Goal: Navigation & Orientation: Understand site structure

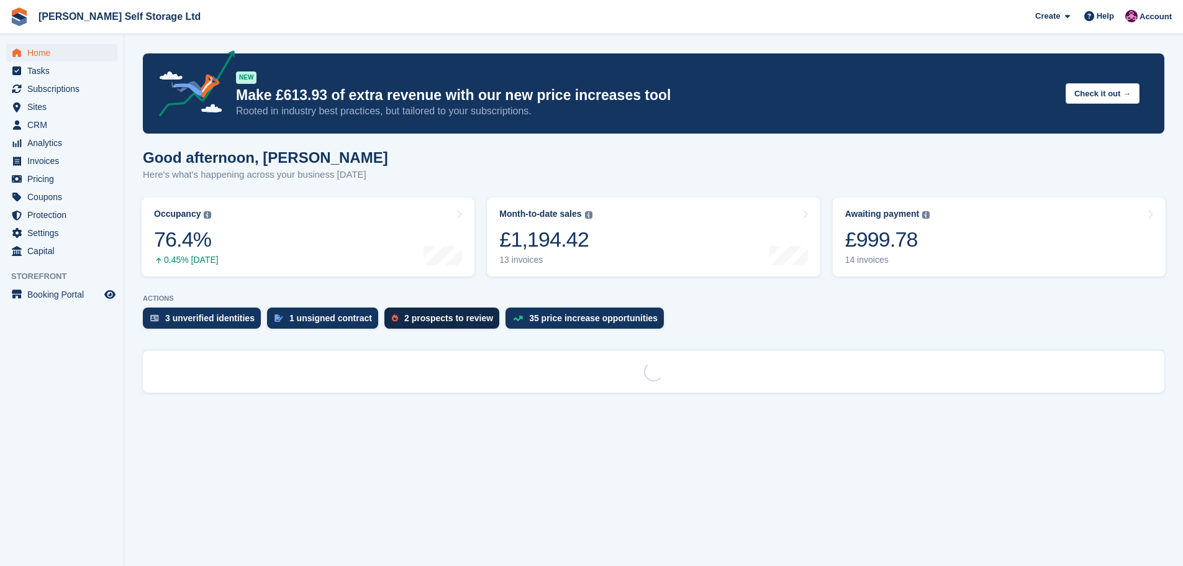
click at [410, 319] on div "2 prospects to review" at bounding box center [448, 318] width 89 height 10
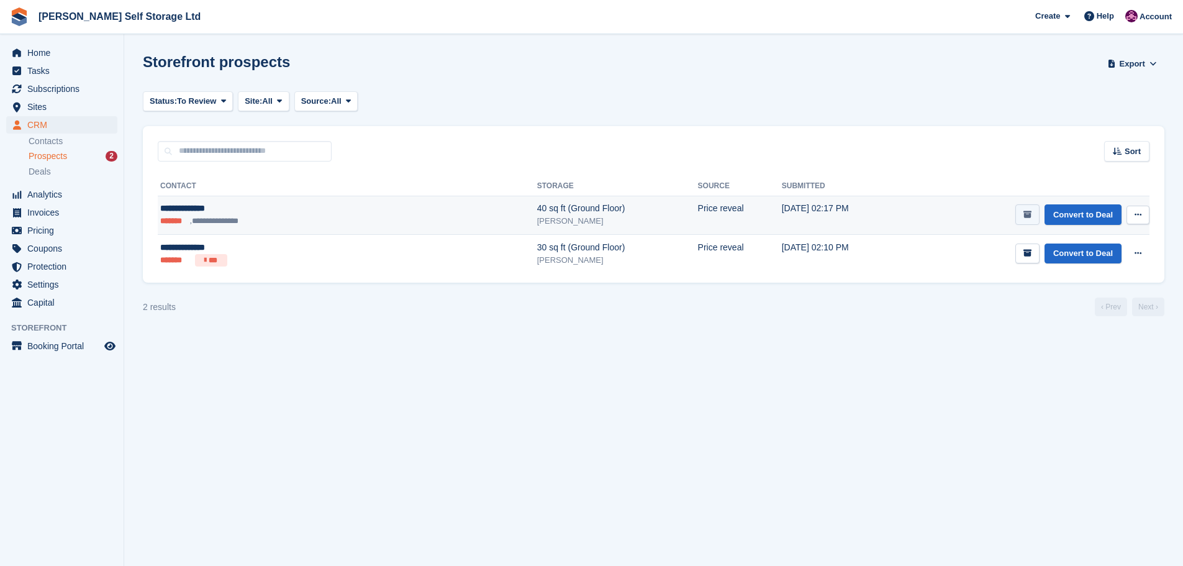
click at [1032, 217] on icon "submit" at bounding box center [1028, 215] width 8 height 8
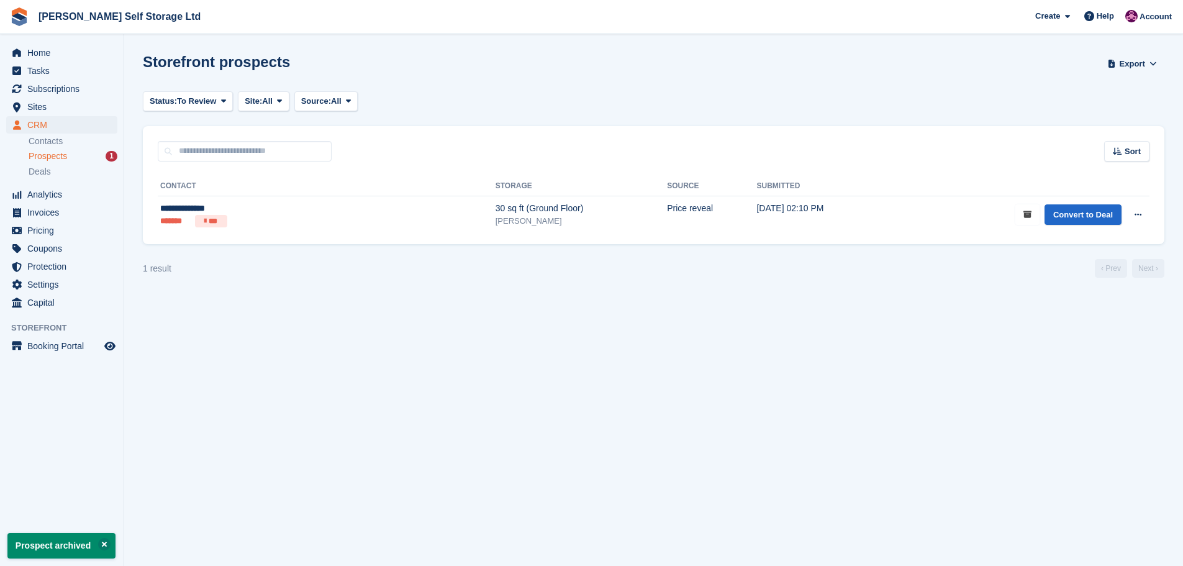
click at [1032, 216] on icon "submit" at bounding box center [1028, 215] width 8 height 8
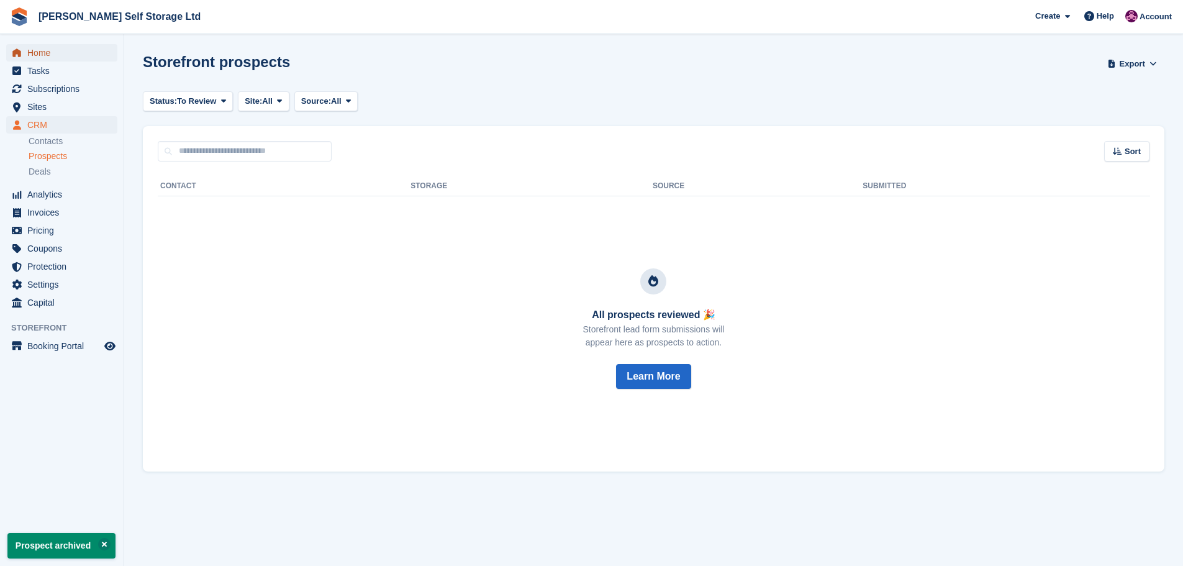
click at [39, 49] on span "Home" at bounding box center [64, 52] width 75 height 17
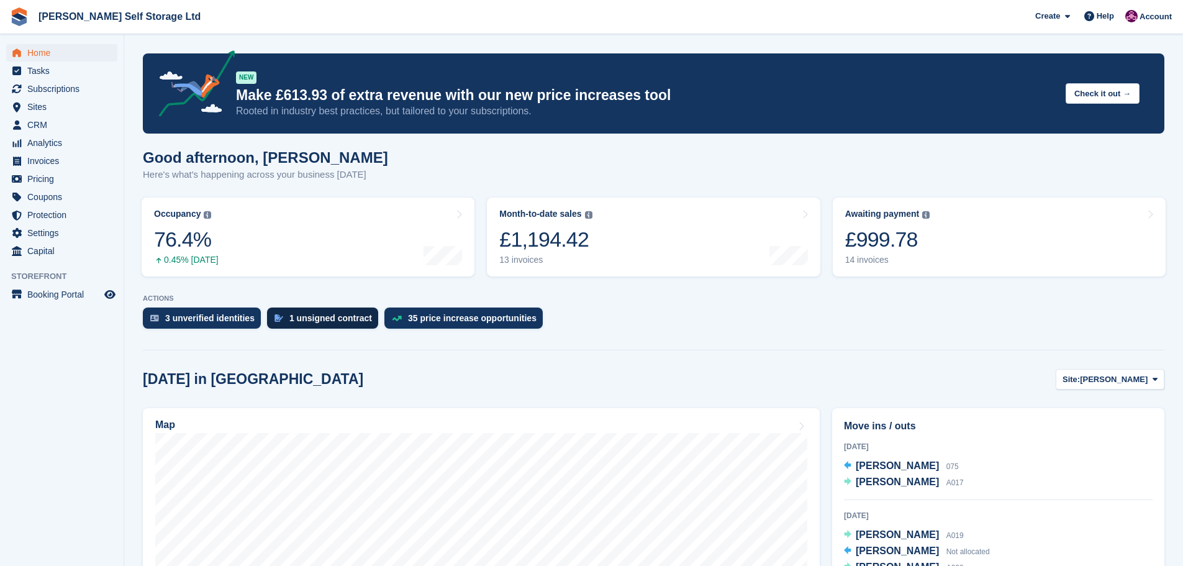
click at [309, 317] on div "1 unsigned contract" at bounding box center [330, 318] width 83 height 10
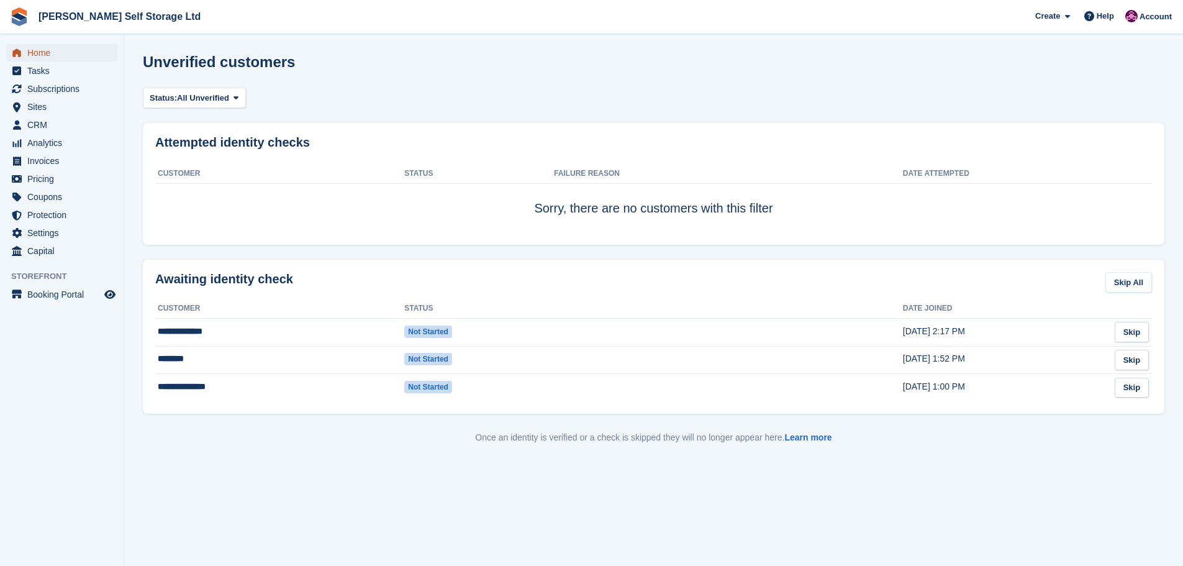
click at [32, 55] on span "Home" at bounding box center [64, 52] width 75 height 17
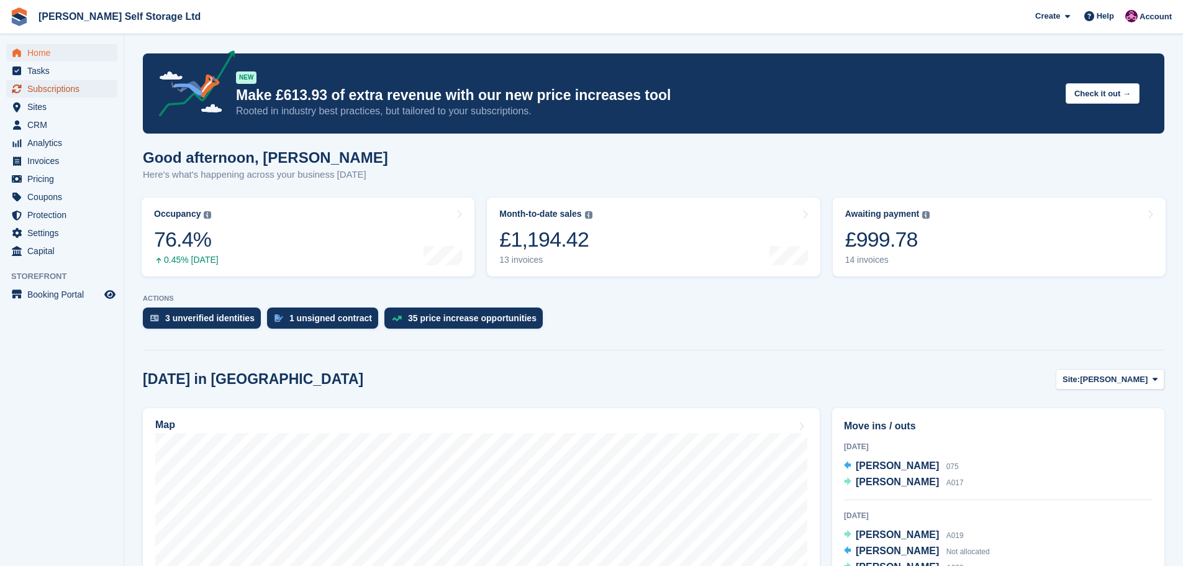
click at [67, 91] on span "Subscriptions" at bounding box center [64, 88] width 75 height 17
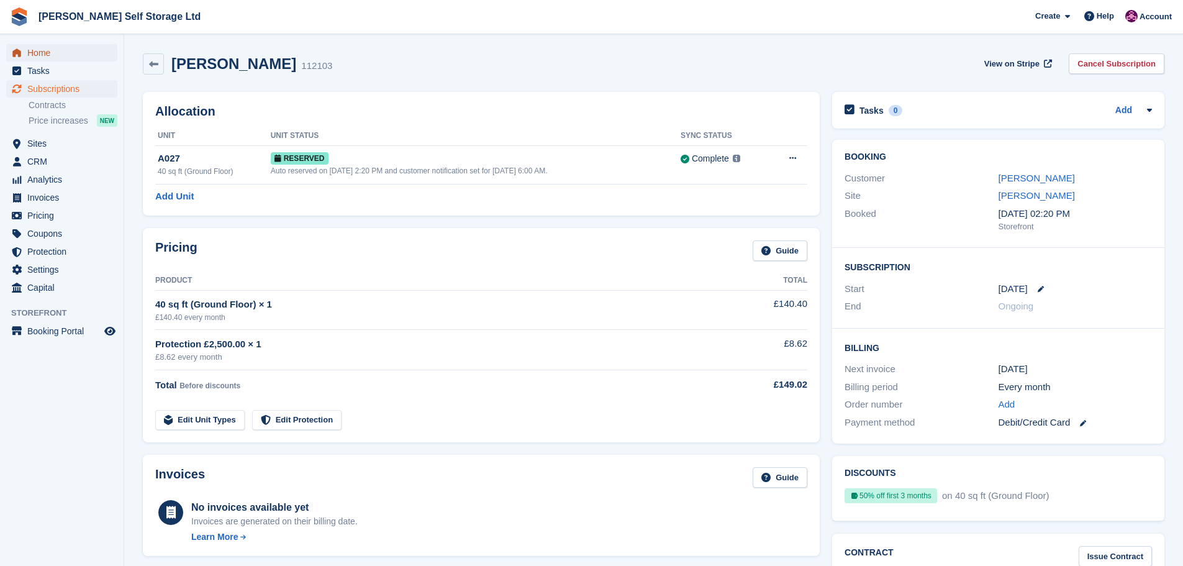
click at [50, 56] on span "Home" at bounding box center [64, 52] width 75 height 17
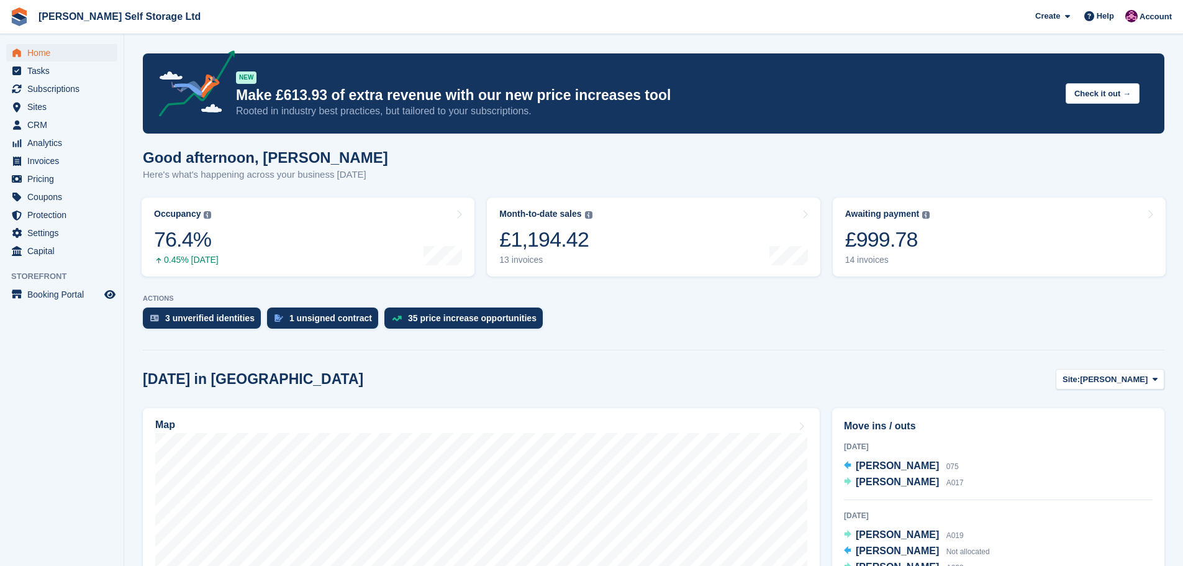
scroll to position [124, 0]
